Goal: Task Accomplishment & Management: Manage account settings

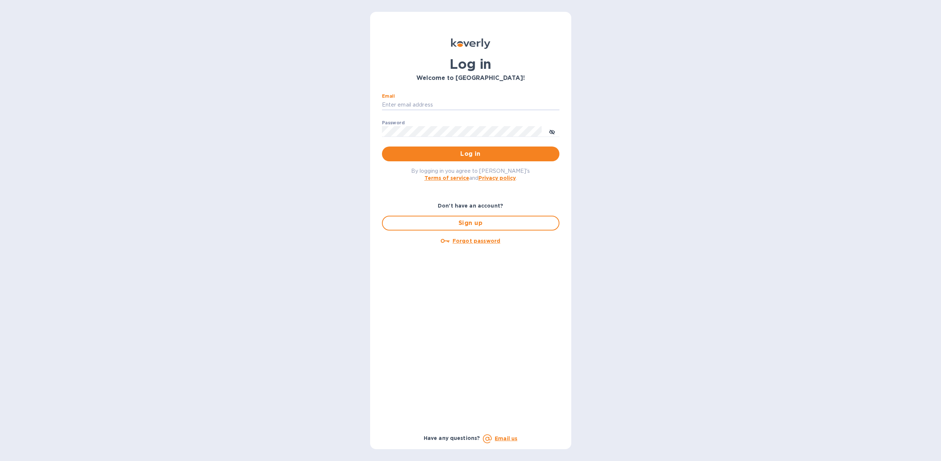
type input "dan@worldwidelibations.com"
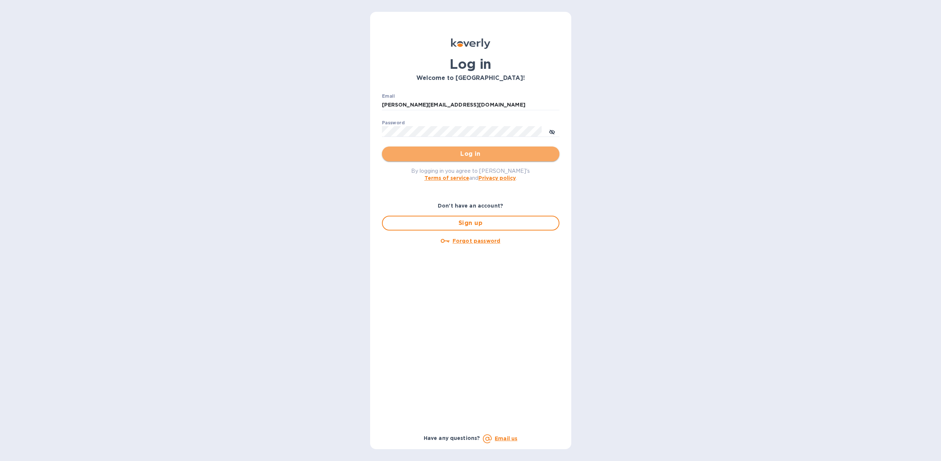
click at [477, 155] on span "Log in" at bounding box center [471, 153] width 166 height 9
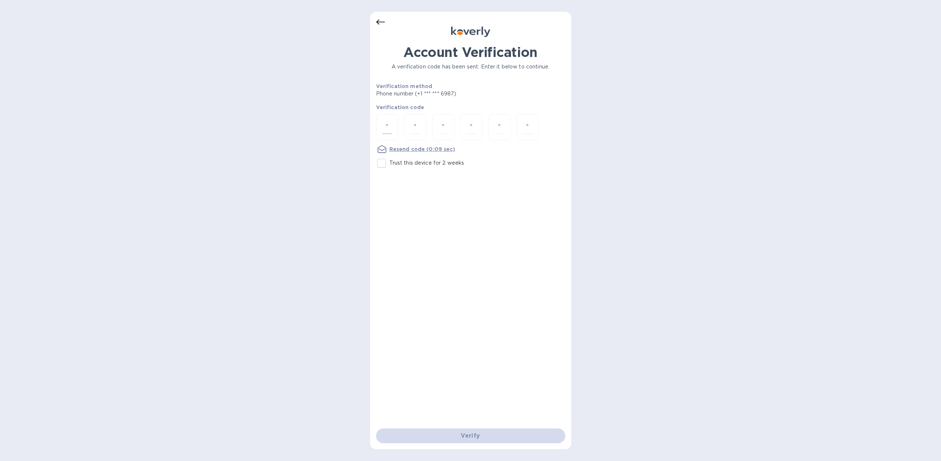
click at [387, 125] on input "number" at bounding box center [387, 127] width 10 height 14
type input "8"
type input "3"
type input "8"
type input "3"
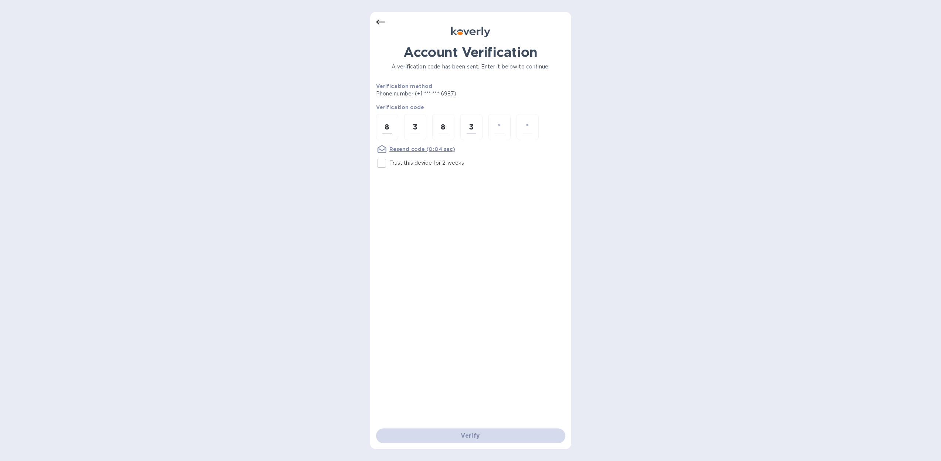
type input "3"
type input "9"
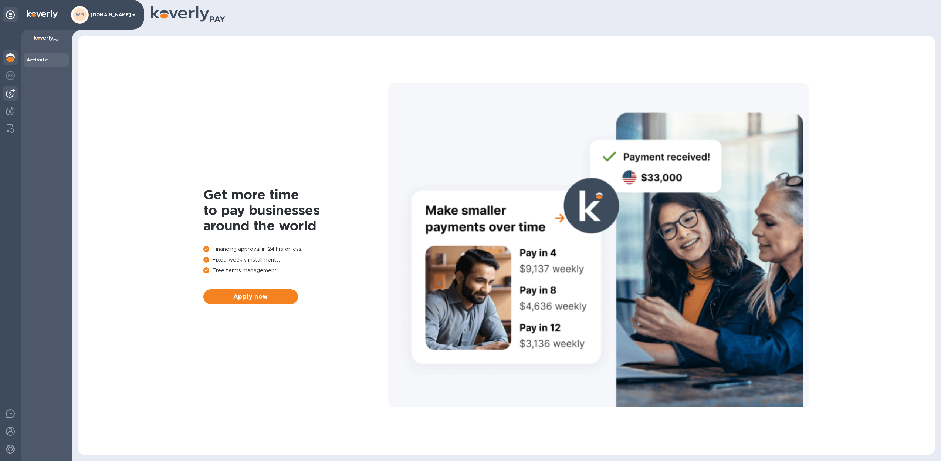
click at [9, 95] on img at bounding box center [10, 93] width 9 height 9
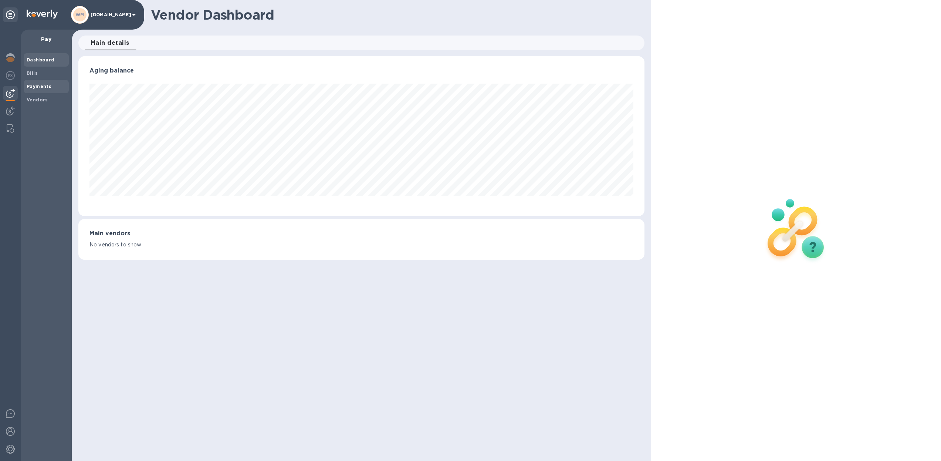
scroll to position [160, 567]
click at [34, 74] on b "Bills" at bounding box center [32, 73] width 11 height 6
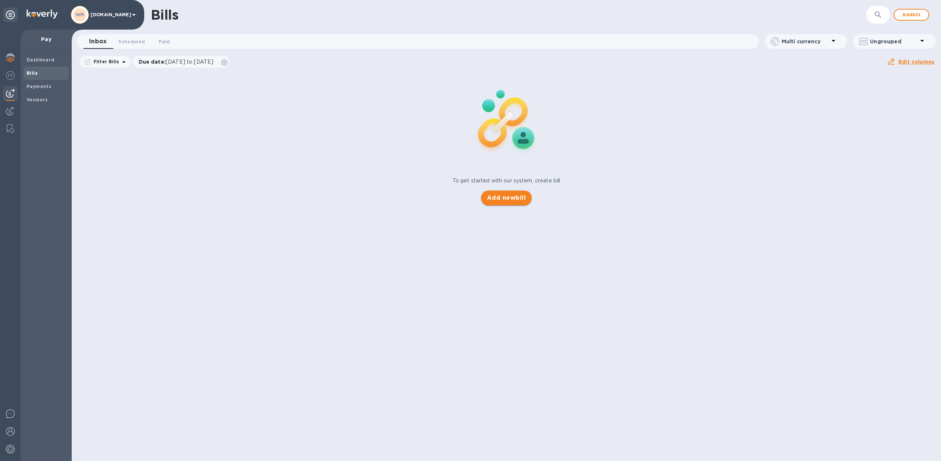
click at [497, 203] on button "Add new bill" at bounding box center [506, 198] width 51 height 15
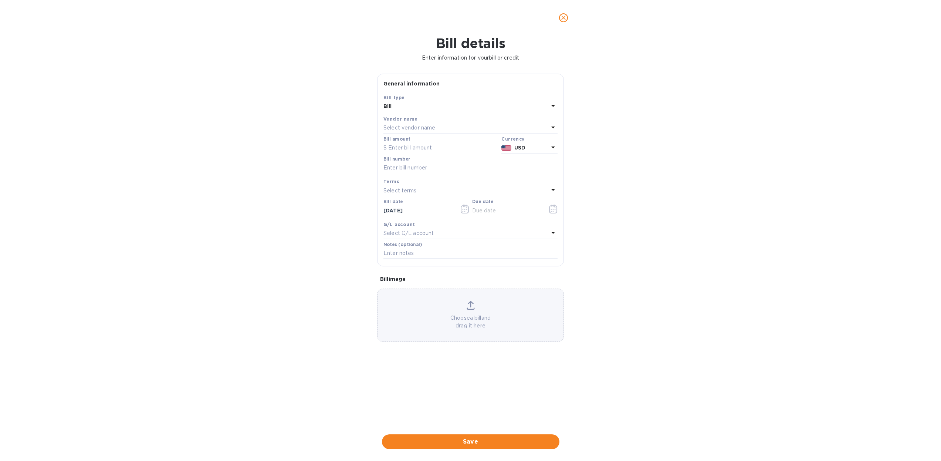
click at [392, 127] on p "Select vendor name" at bounding box center [410, 128] width 52 height 8
click at [422, 149] on input "text" at bounding box center [471, 148] width 131 height 11
type input "har"
click at [425, 181] on p "Haromex Development Gmbh" at bounding box center [468, 184] width 156 height 8
type input "[DATE]"
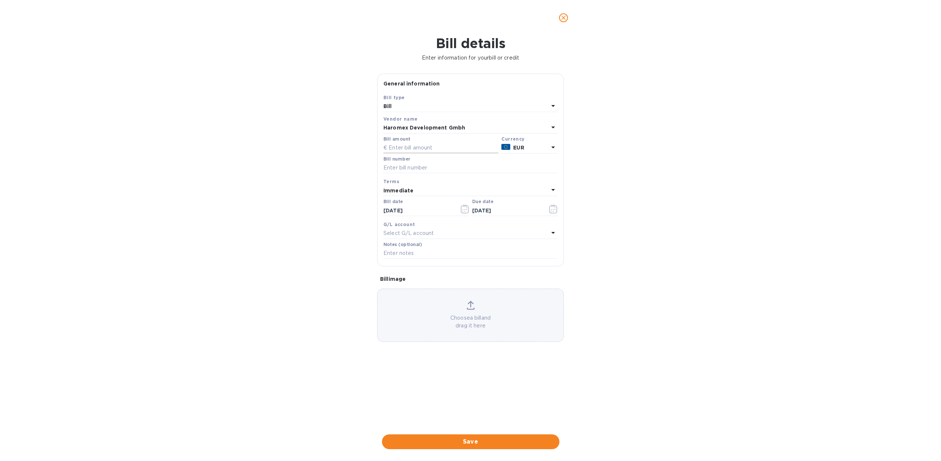
click at [396, 146] on input "text" at bounding box center [441, 147] width 115 height 11
type input "13,125.00"
click at [387, 168] on input "text" at bounding box center [471, 167] width 174 height 11
click at [394, 168] on input "text" at bounding box center [471, 167] width 174 height 11
type input "doc 211971 WWLPO20252156"
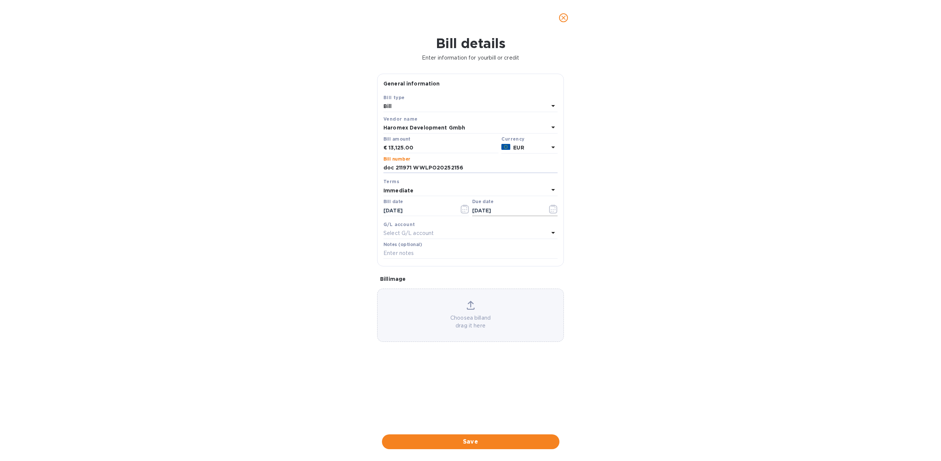
click at [554, 210] on icon "button" at bounding box center [553, 209] width 9 height 9
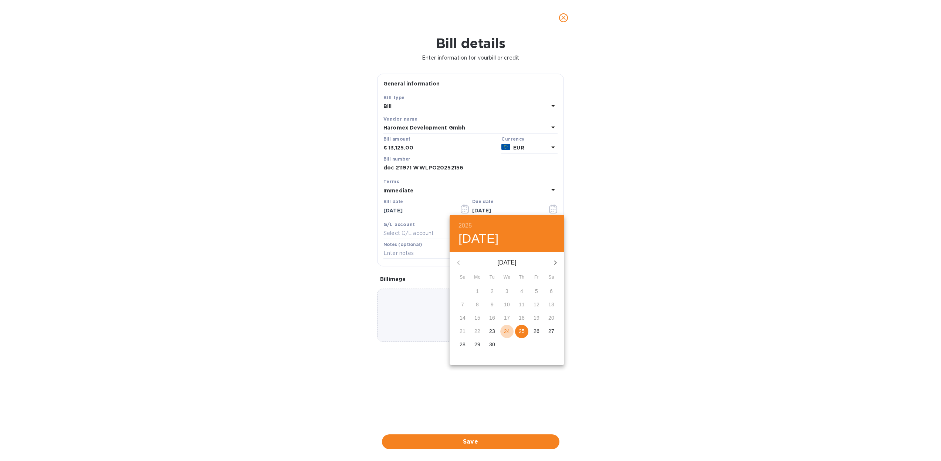
click at [507, 331] on p "24" at bounding box center [507, 330] width 6 height 7
type input "[DATE]"
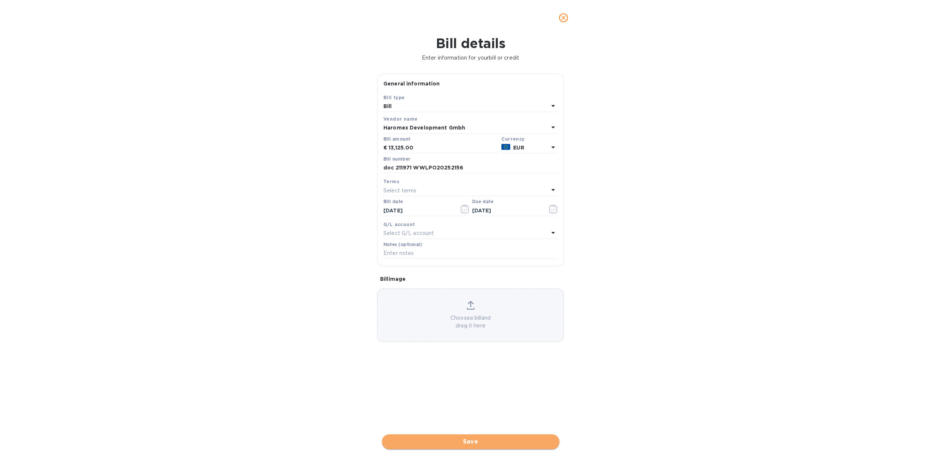
click at [454, 437] on span "Save" at bounding box center [471, 441] width 166 height 9
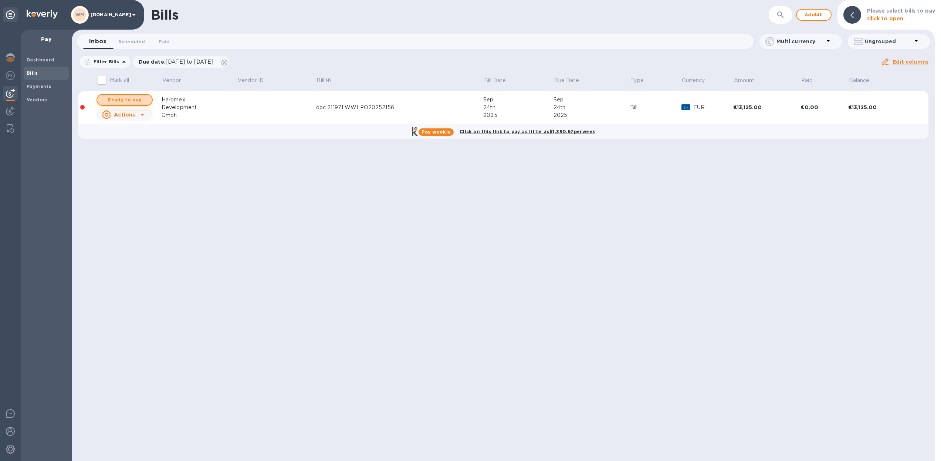
click at [132, 100] on span "Ready to pay" at bounding box center [124, 99] width 43 height 9
checkbox input "true"
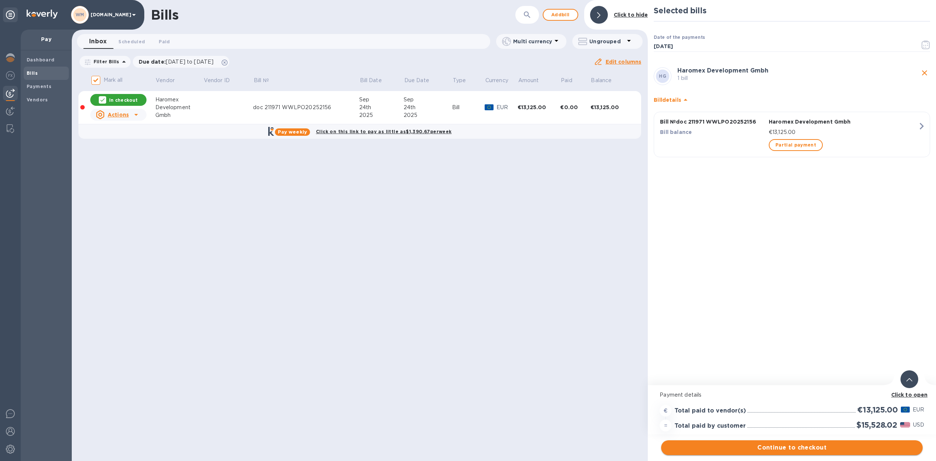
click at [800, 445] on span "Continue to checkout" at bounding box center [792, 447] width 250 height 9
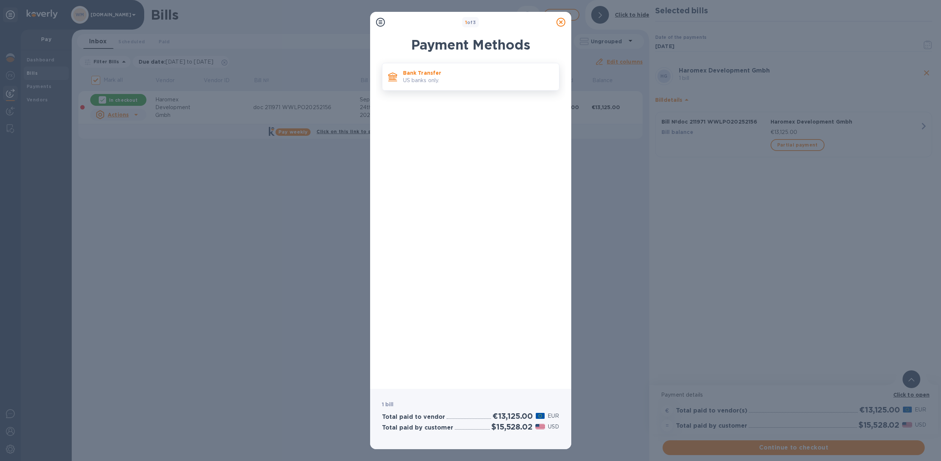
click at [439, 80] on p "US banks only." at bounding box center [478, 81] width 150 height 8
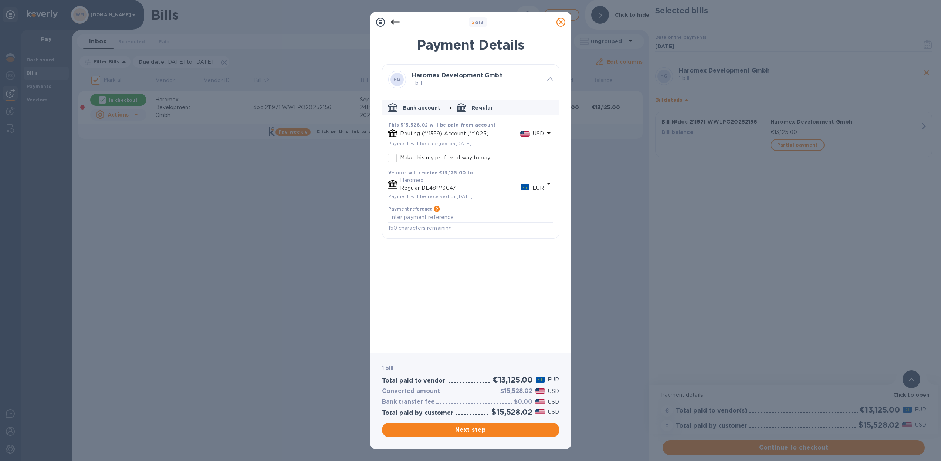
click at [475, 132] on p "Routing (**1359) Account (**1025)" at bounding box center [460, 134] width 120 height 8
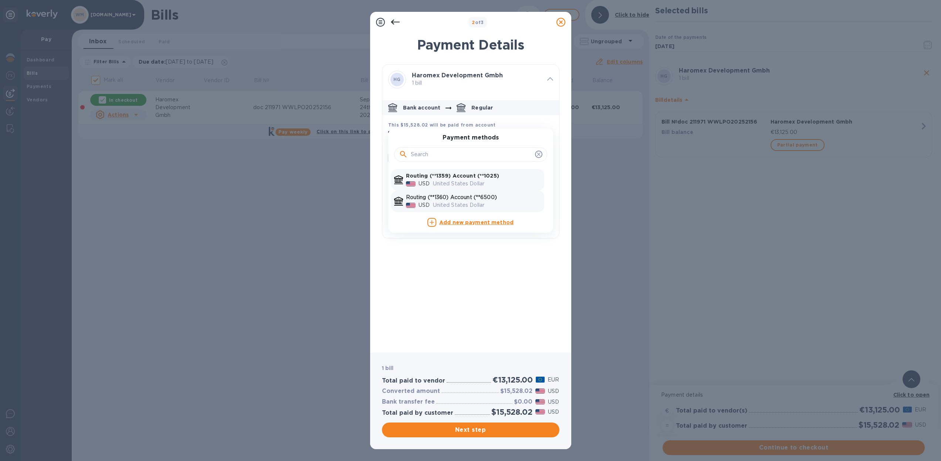
click at [479, 199] on p "Routing (**1360) Account (**6500)" at bounding box center [473, 197] width 135 height 8
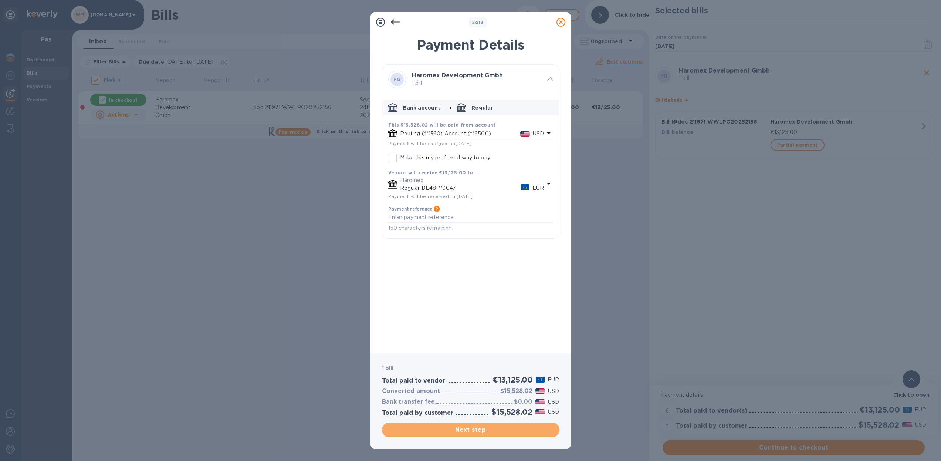
click at [474, 429] on span "Next step" at bounding box center [471, 429] width 166 height 9
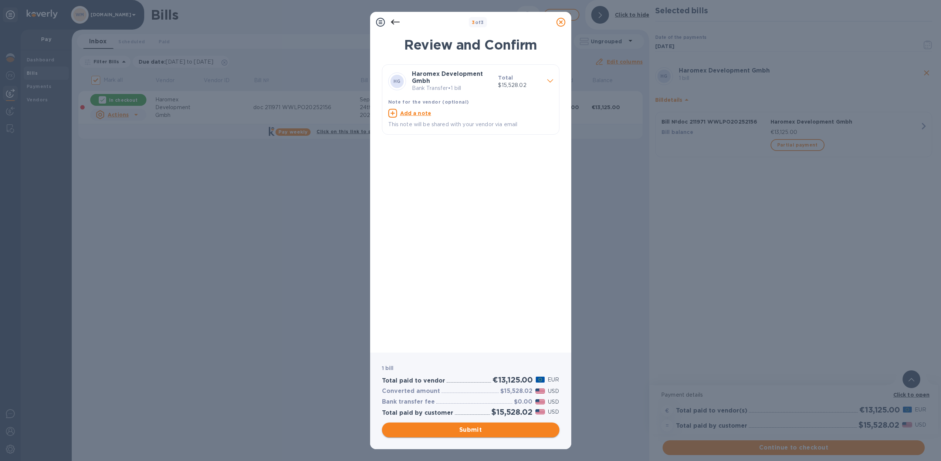
click at [474, 431] on span "Submit" at bounding box center [471, 429] width 166 height 9
